Goal: Task Accomplishment & Management: Manage account settings

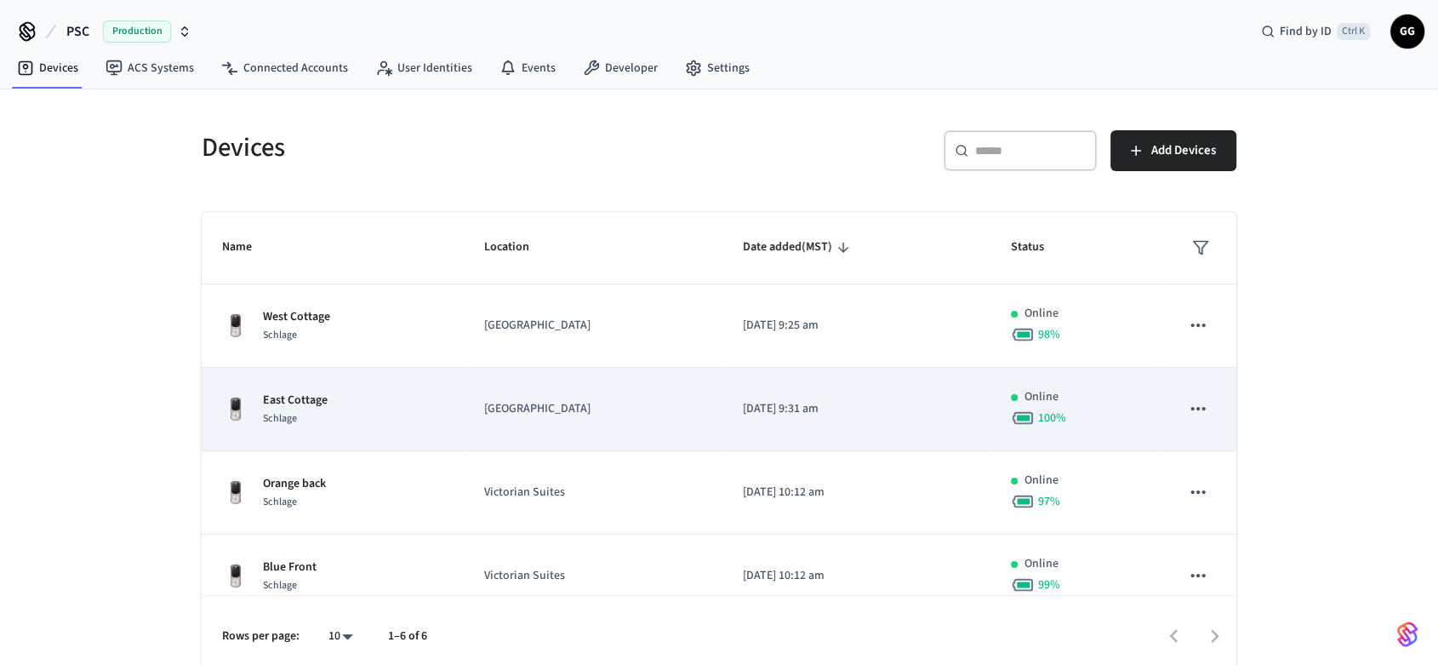
click at [298, 387] on td "East Cottage Schlage" at bounding box center [333, 409] width 262 height 83
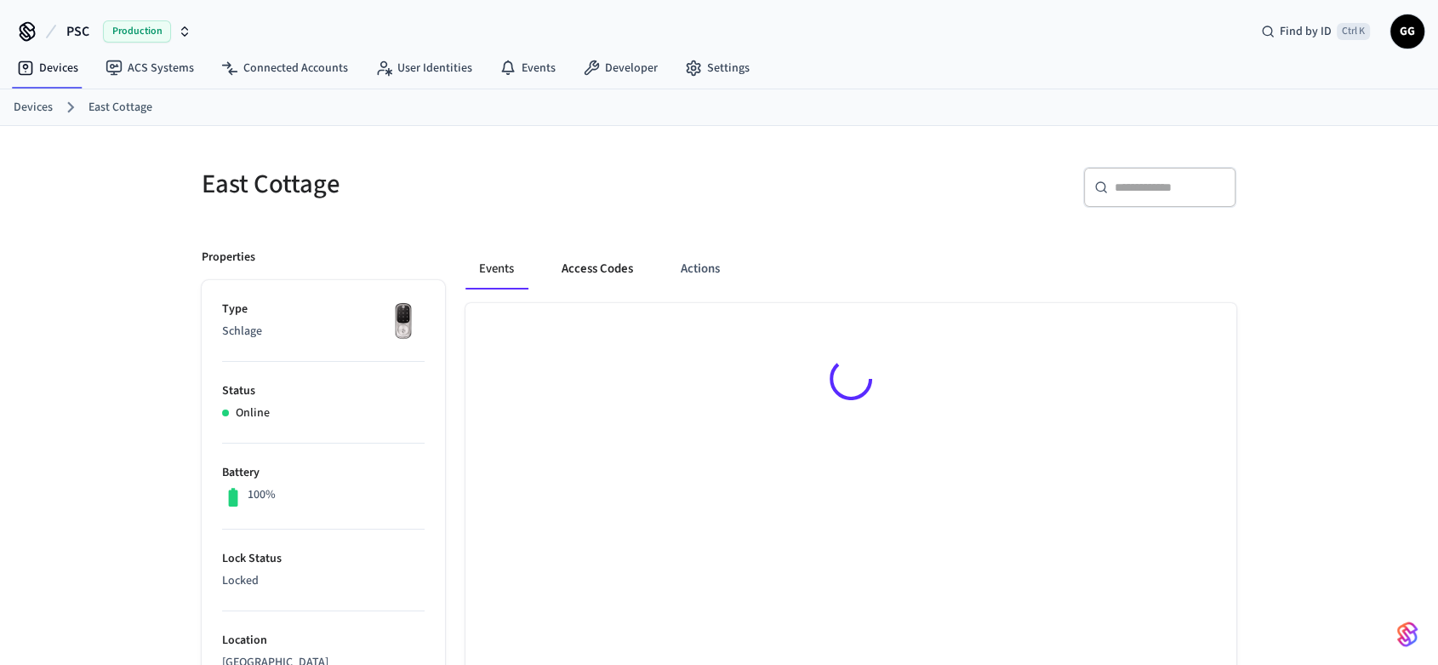
click at [586, 266] on button "Access Codes" at bounding box center [597, 269] width 99 height 41
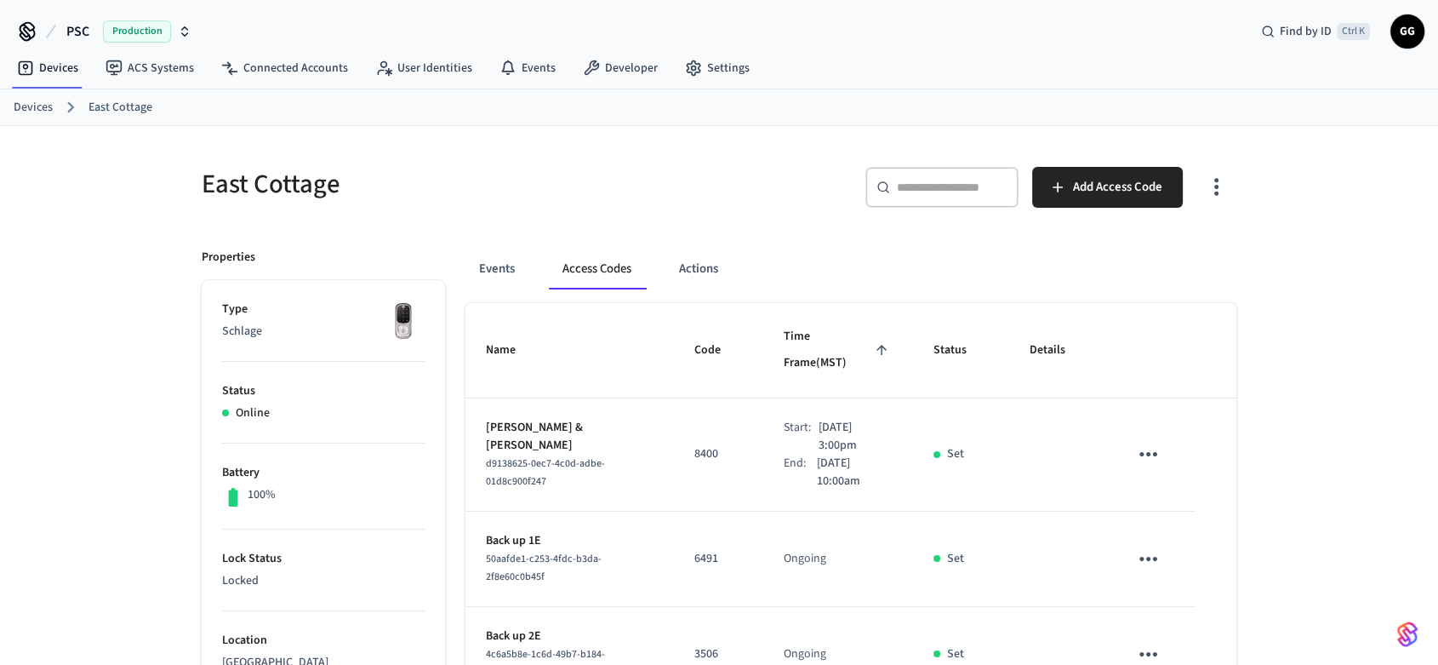
click at [1162, 434] on button "sticky table" at bounding box center [1149, 454] width 40 height 40
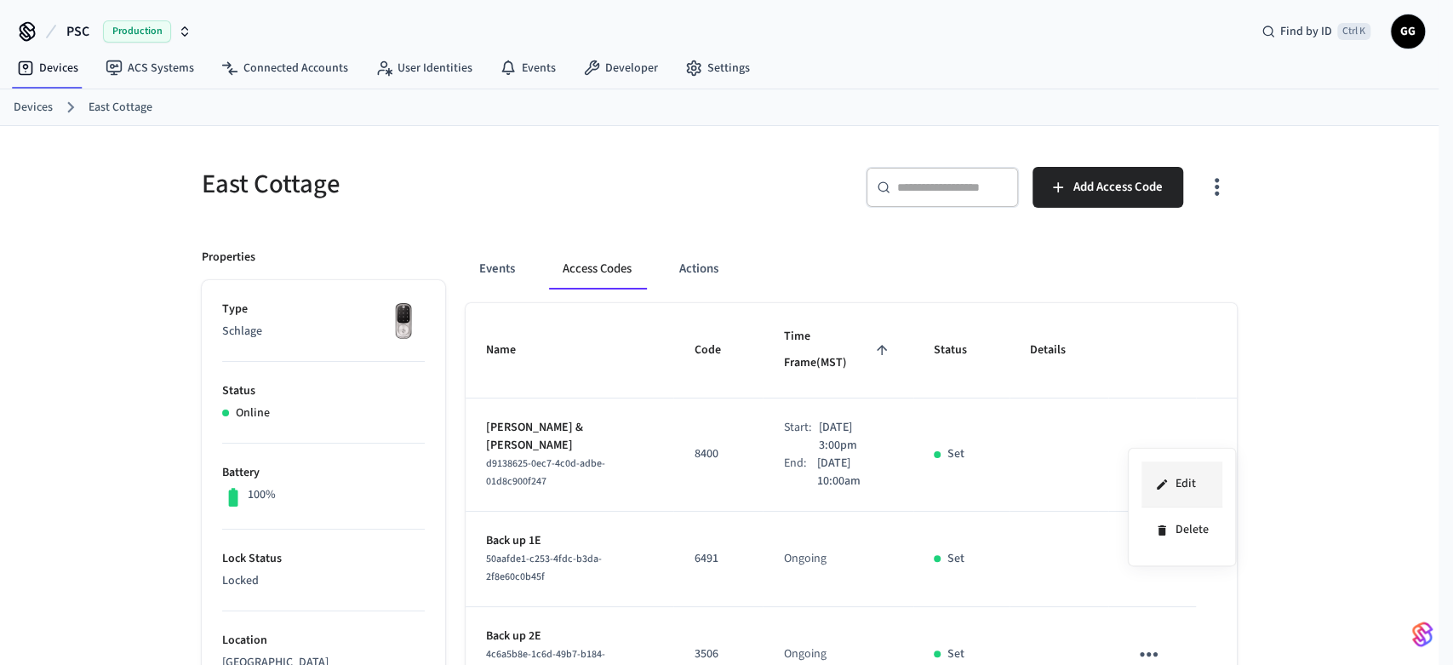
click at [1167, 483] on icon at bounding box center [1162, 484] width 14 height 14
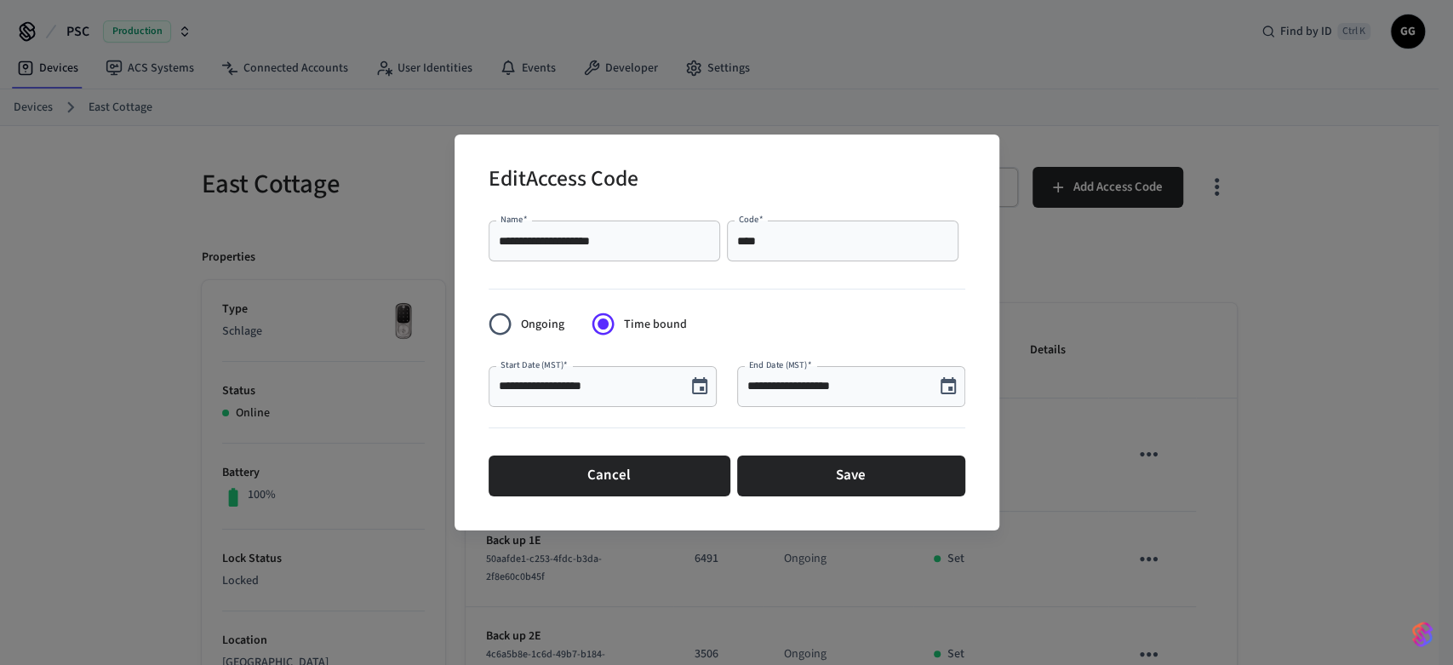
click at [946, 386] on icon "Choose date, selected date is Aug 31, 2025" at bounding box center [948, 386] width 20 height 20
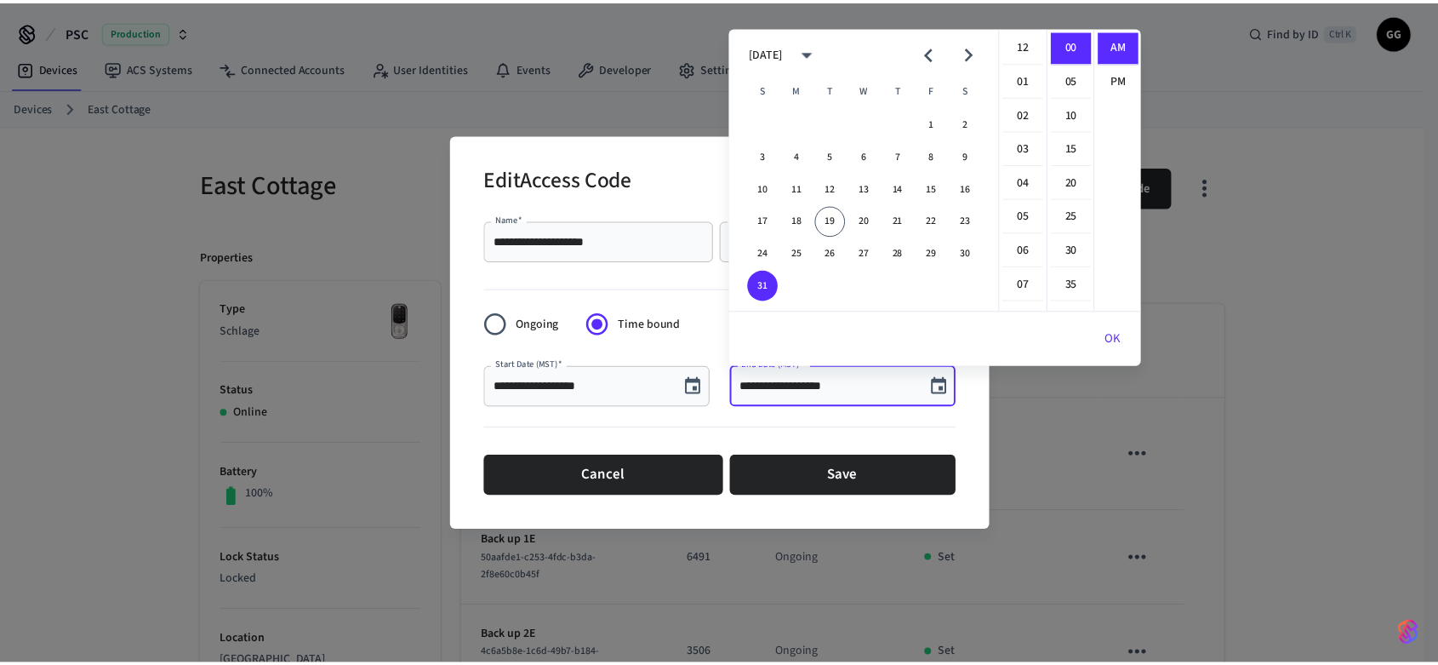
scroll to position [340, 0]
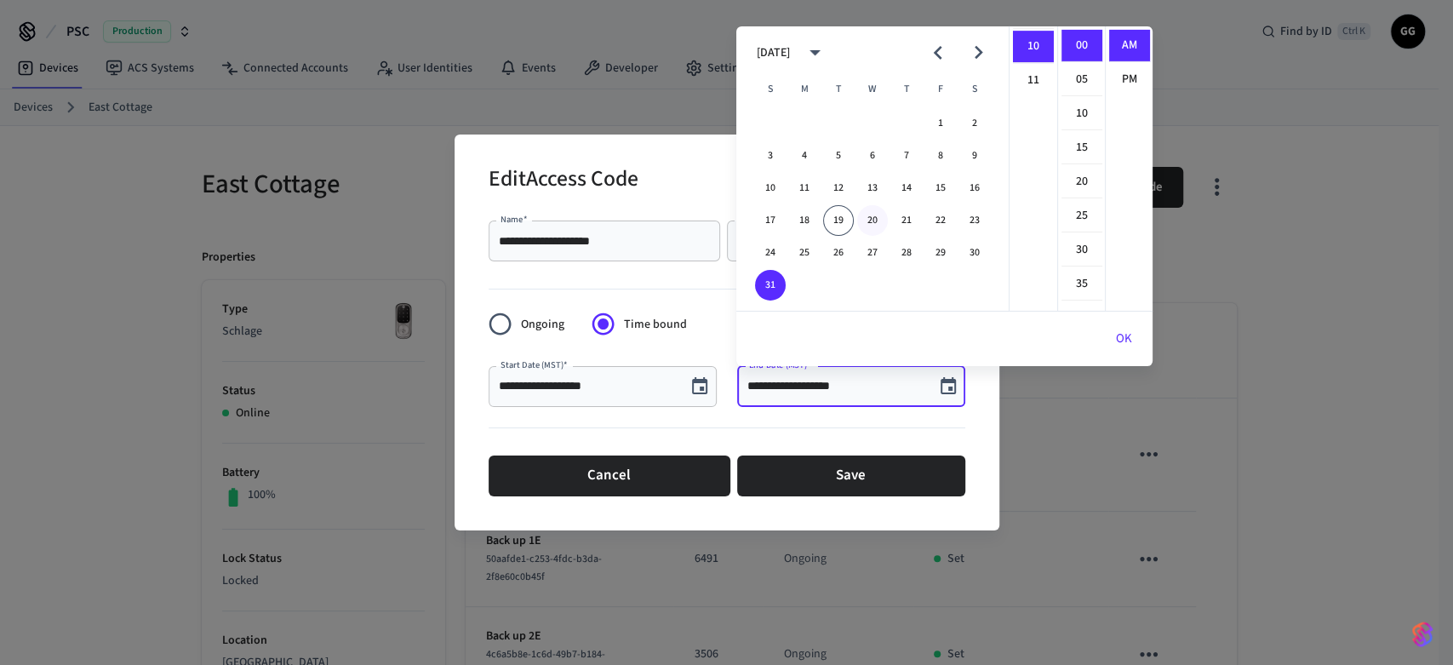
click at [873, 219] on button "20" at bounding box center [872, 220] width 31 height 31
type input "**********"
click at [1130, 338] on button "OK" at bounding box center [1123, 338] width 57 height 41
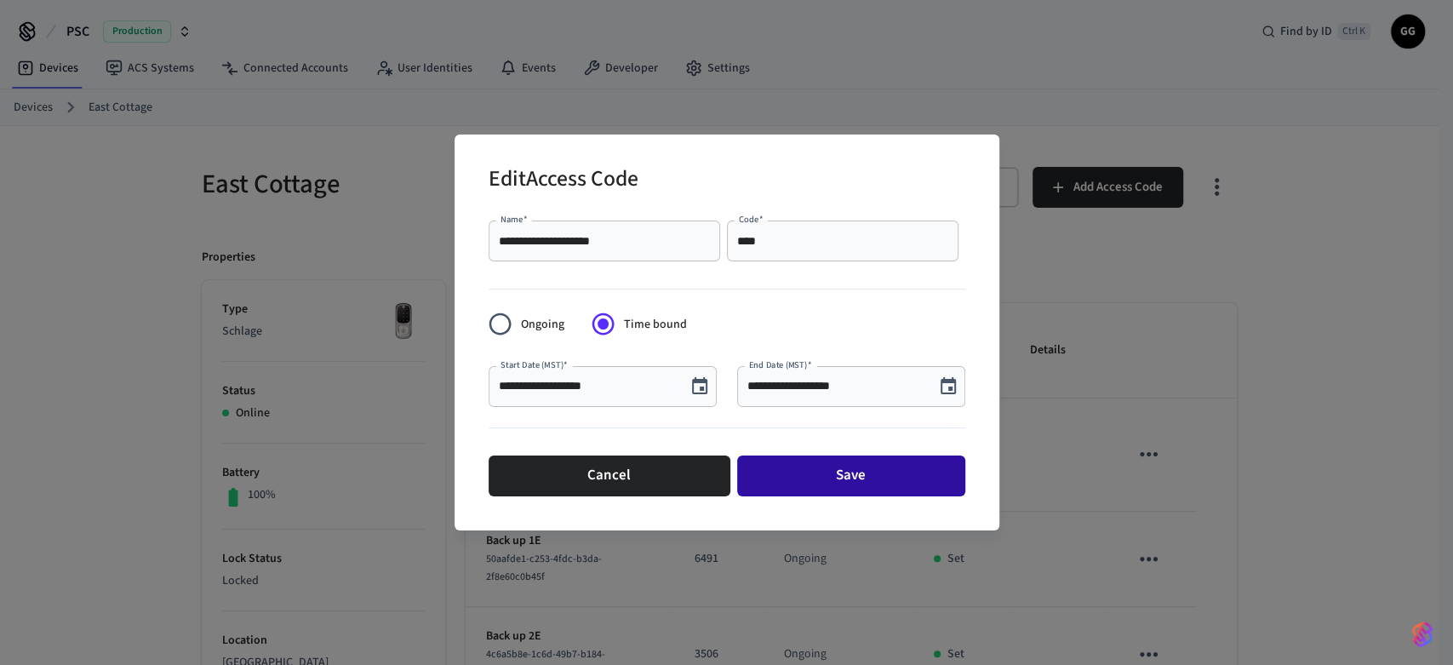
click at [837, 467] on button "Save" at bounding box center [851, 475] width 228 height 41
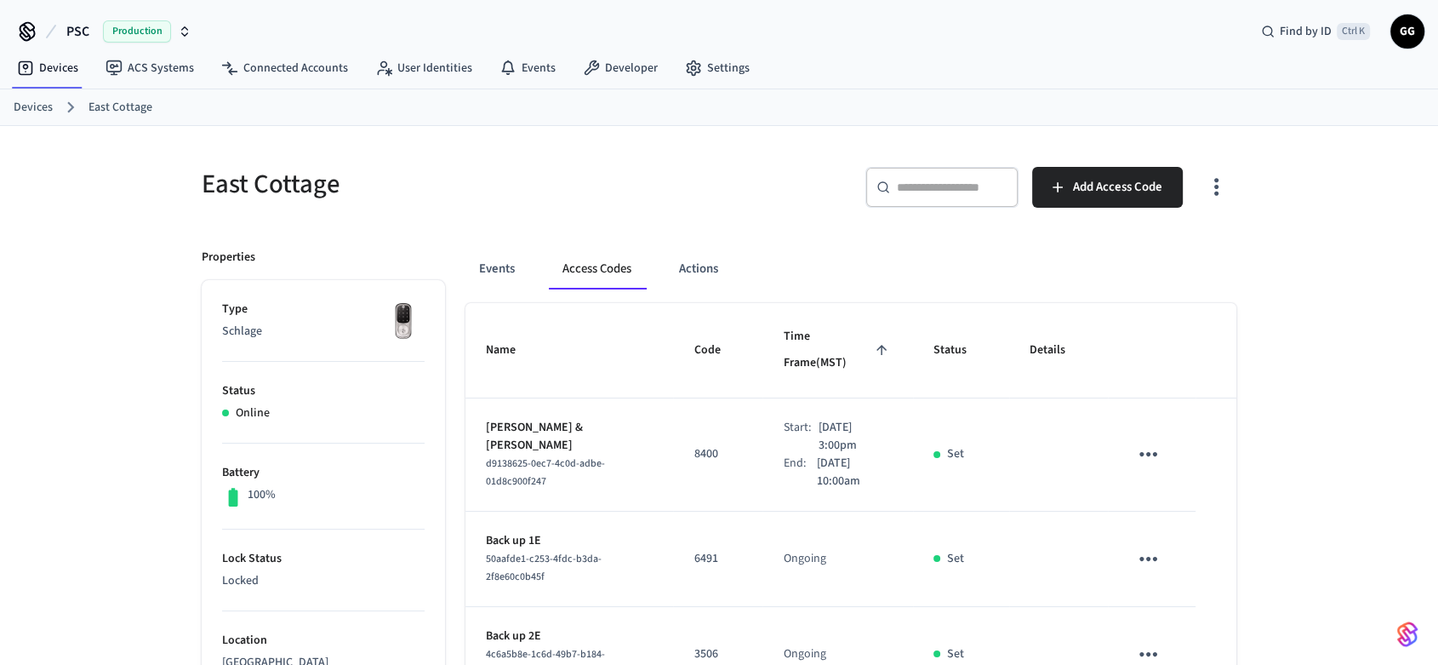
click at [34, 109] on link "Devices" at bounding box center [33, 108] width 39 height 18
